Goal: Information Seeking & Learning: Learn about a topic

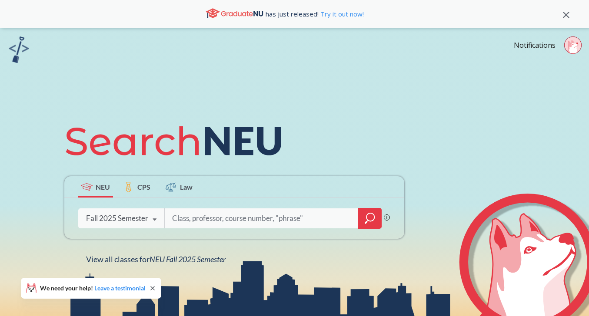
click at [565, 13] on icon at bounding box center [566, 15] width 7 height 7
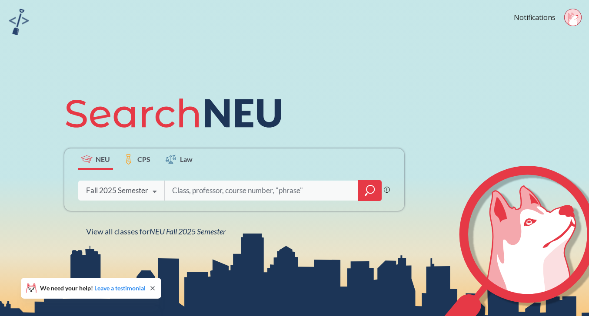
click at [290, 186] on input "search" at bounding box center [261, 191] width 181 height 18
type input "french film"
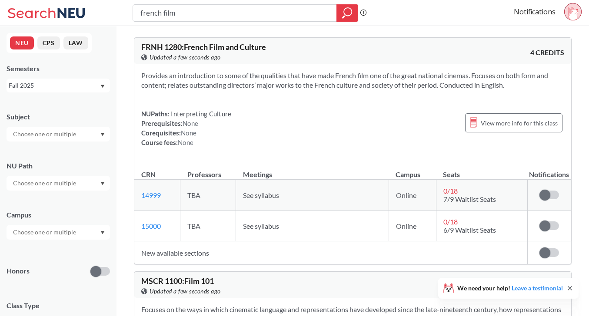
scroll to position [31, 0]
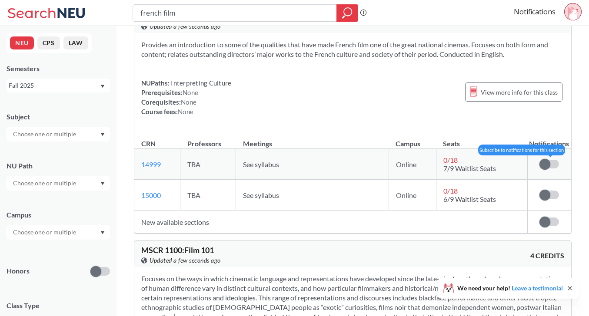
click at [552, 160] on label at bounding box center [549, 164] width 20 height 9
click at [539, 160] on input "checkbox" at bounding box center [539, 160] width 0 height 0
click at [551, 189] on td "Subscribe to notifications for this section" at bounding box center [548, 195] width 43 height 31
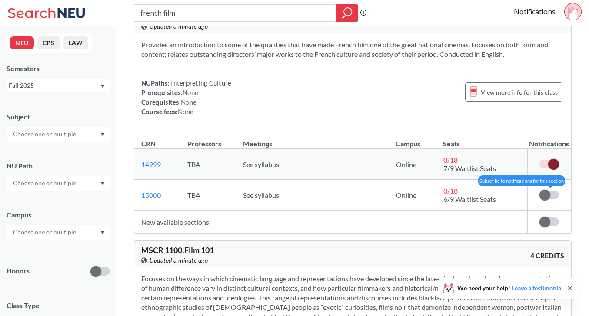
click at [551, 197] on label at bounding box center [549, 195] width 20 height 9
click at [539, 191] on input "checkbox" at bounding box center [539, 191] width 0 height 0
drag, startPoint x: 161, startPoint y: 13, endPoint x: 238, endPoint y: 13, distance: 76.9
click at [238, 13] on input "french film" at bounding box center [234, 13] width 191 height 15
type input "french"
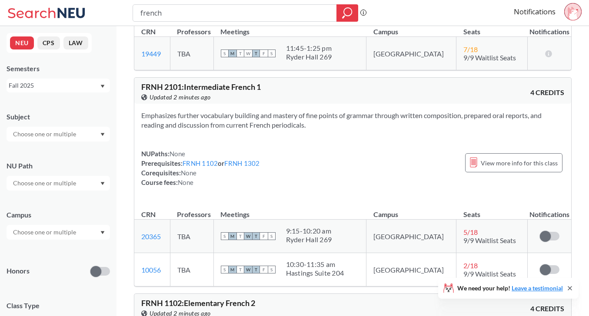
scroll to position [611, 0]
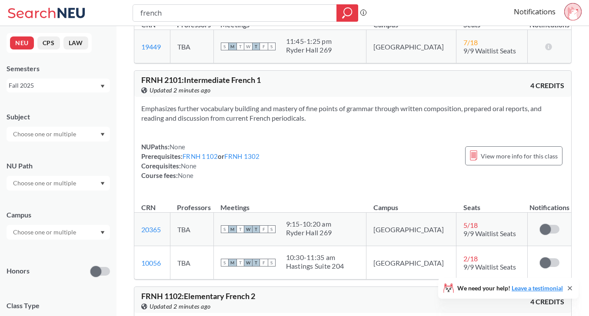
drag, startPoint x: 170, startPoint y: 14, endPoint x: 102, endPoint y: 14, distance: 68.2
click at [102, 14] on div "french Phrase search guarantees the exact search appears in the results. Ex. If…" at bounding box center [294, 13] width 589 height 26
click at [349, 8] on icon "magnifying glass" at bounding box center [348, 12] width 8 height 8
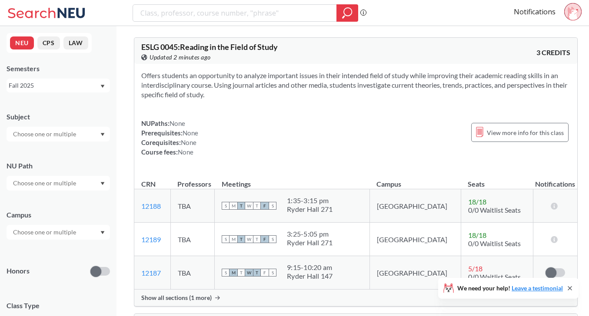
click at [53, 231] on input "text" at bounding box center [45, 232] width 73 height 10
click at [44, 277] on span "( 686 )" at bounding box center [38, 275] width 14 height 7
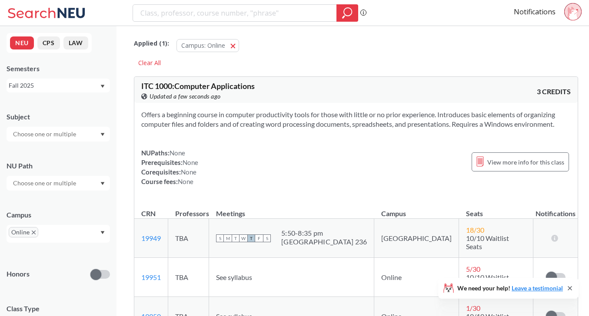
click at [76, 129] on input "text" at bounding box center [45, 134] width 73 height 10
click at [84, 99] on div "NEU CPS LAW Semesters Fall 2025 Subject NU Path Campus Online Honors Class Type…" at bounding box center [58, 171] width 116 height 290
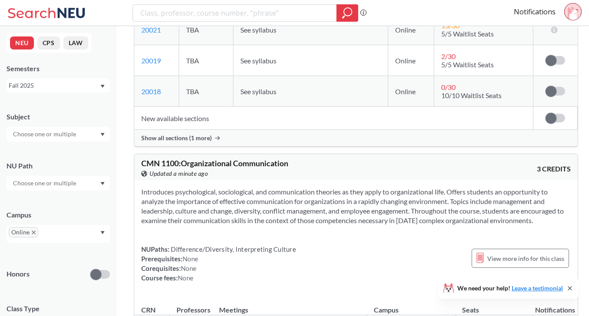
scroll to position [3340, 0]
click at [149, 158] on span "CMN 1100 : Organizational Communication" at bounding box center [214, 163] width 147 height 10
click at [233, 180] on div "Introduces psychological, sociological, and communication theories as they appl…" at bounding box center [355, 238] width 443 height 116
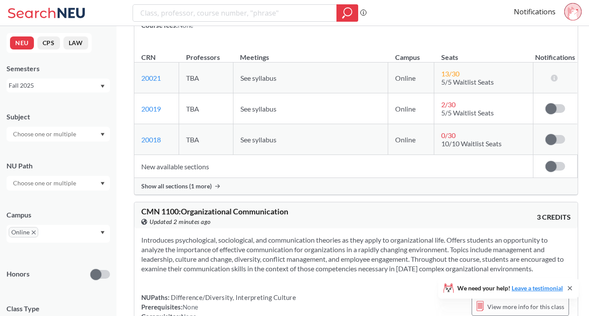
scroll to position [3306, 0]
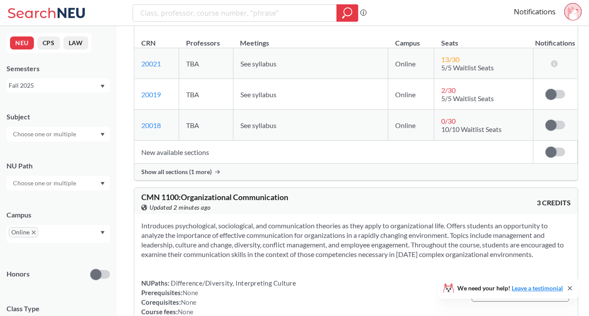
click at [149, 193] on span "CMN 1100 : Organizational Communication" at bounding box center [214, 198] width 147 height 10
click at [193, 193] on span "CMN 1100 : Organizational Communication" at bounding box center [214, 198] width 147 height 10
drag, startPoint x: 141, startPoint y: 113, endPoint x: 178, endPoint y: 113, distance: 36.5
click at [178, 193] on span "CMN 1100 : Organizational Communication" at bounding box center [214, 198] width 147 height 10
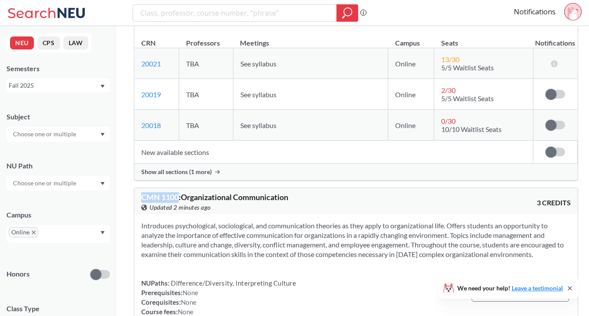
copy span "CMN 1100"
click at [194, 221] on section "Introduces psychological, sociological, and communication theories as they appl…" at bounding box center [355, 240] width 429 height 38
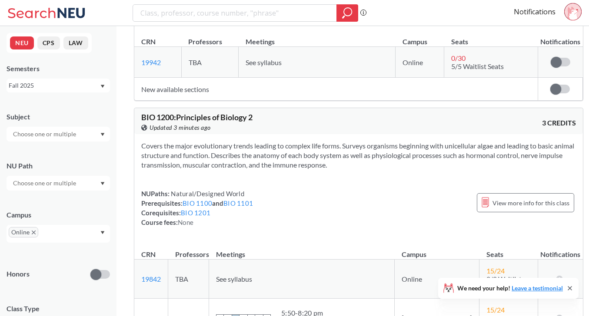
scroll to position [14954, 0]
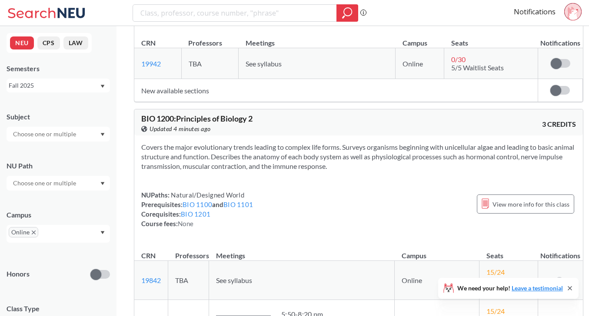
copy div "FIN 1200 : Managing Your Personal Finances View this course on Banner."
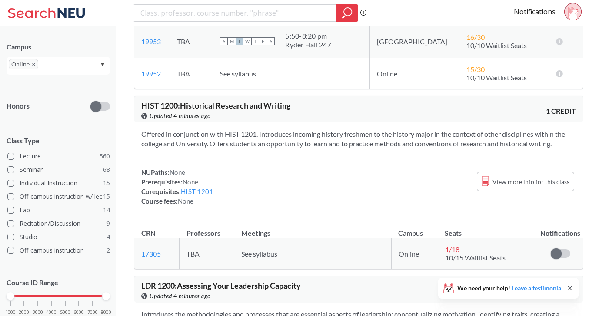
scroll to position [195, 0]
